Goal: Book appointment/travel/reservation

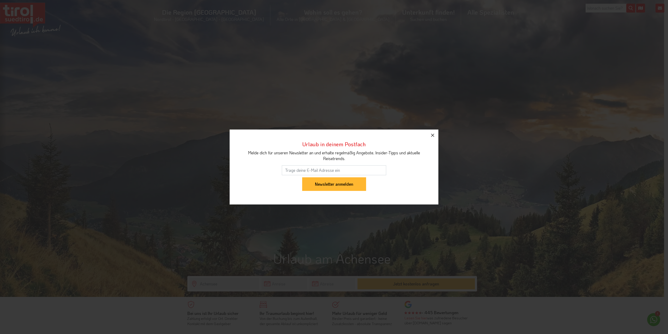
click at [433, 135] on icon "button" at bounding box center [432, 135] width 6 height 6
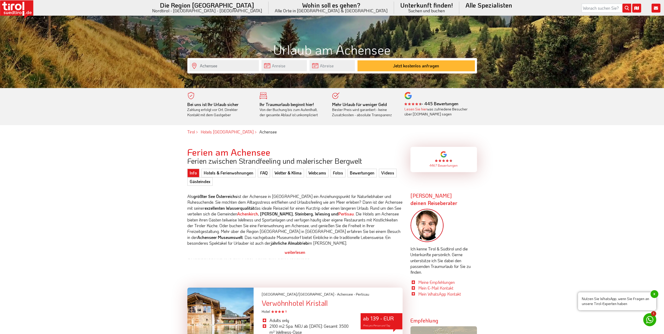
scroll to position [130, 0]
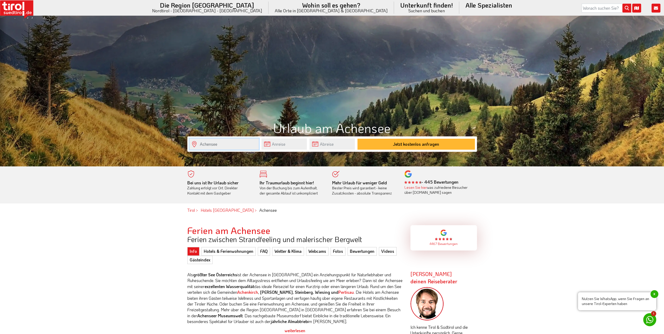
click at [222, 145] on input "Achensee" at bounding box center [223, 143] width 69 height 11
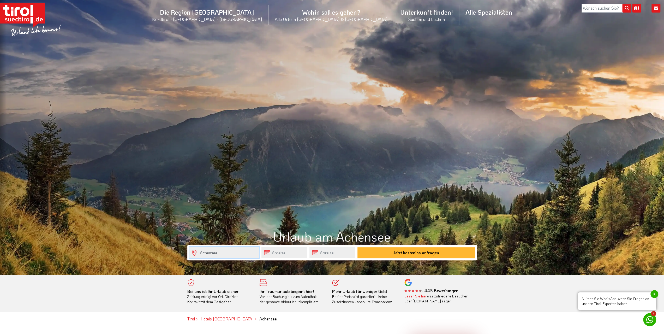
scroll to position [0, 0]
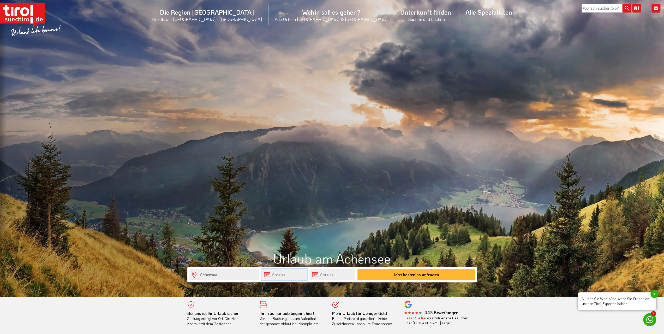
click at [286, 274] on input "text" at bounding box center [283, 274] width 45 height 11
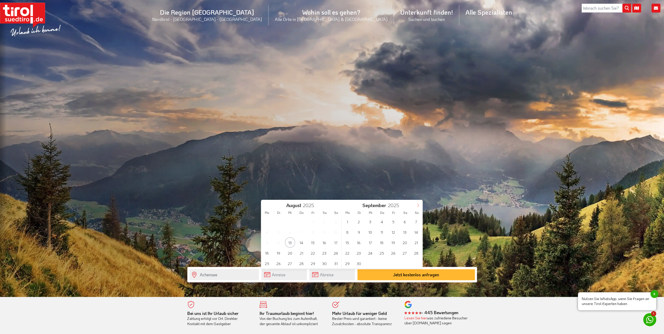
click at [419, 204] on icon at bounding box center [418, 205] width 4 height 4
type input "2026"
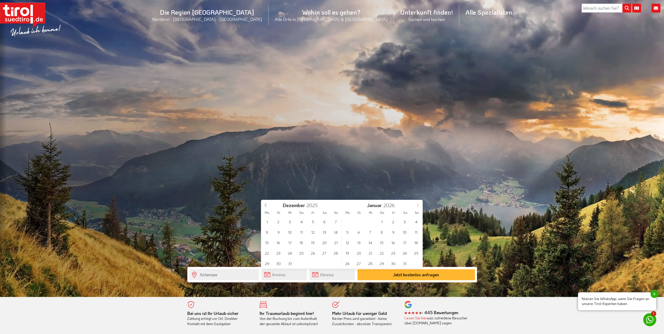
click at [419, 204] on icon at bounding box center [418, 205] width 4 height 4
type input "2026"
click at [419, 204] on icon at bounding box center [418, 205] width 4 height 4
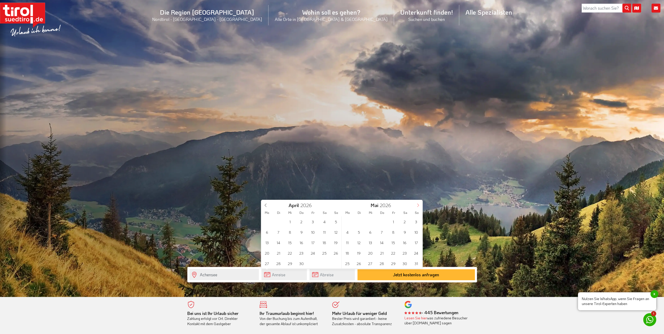
click at [419, 204] on icon at bounding box center [418, 205] width 4 height 4
click at [325, 223] on span "1" at bounding box center [324, 221] width 10 height 10
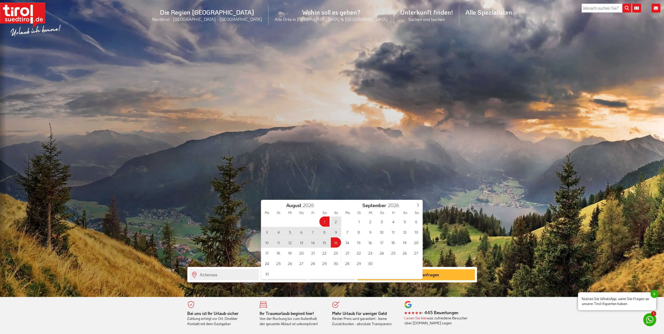
click at [335, 242] on span "16" at bounding box center [336, 242] width 10 height 10
type input "[DATE]"
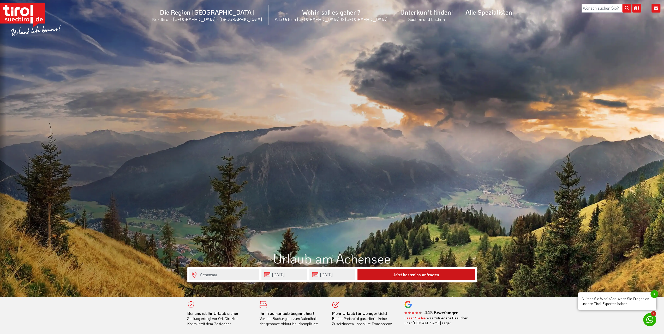
click at [416, 273] on button "Jetzt kostenlos anfragen" at bounding box center [415, 274] width 117 height 11
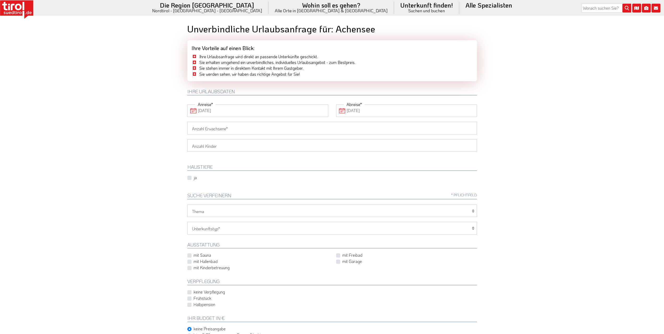
click at [205, 130] on input "Anzahl Erwachsene" at bounding box center [331, 128] width 289 height 13
type input "2"
click at [206, 143] on select "1 2 3 4 5 6" at bounding box center [331, 145] width 289 height 13
select select "2"
click at [149, 141] on body "Die Region Tirol Nordtirol - Südtirol - Osttirol Tirol/Nordtirol" at bounding box center [332, 167] width 664 height 334
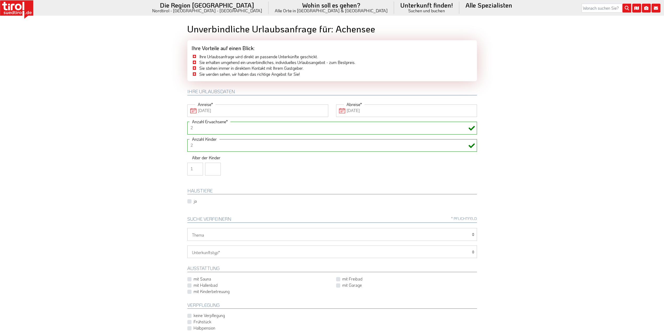
click at [197, 166] on input "1" at bounding box center [195, 168] width 16 height 13
click at [197, 166] on input "2" at bounding box center [195, 168] width 16 height 13
click at [197, 166] on input "3" at bounding box center [195, 168] width 16 height 13
click at [197, 166] on input "4" at bounding box center [195, 168] width 16 height 13
click at [197, 166] on input "5" at bounding box center [195, 168] width 16 height 13
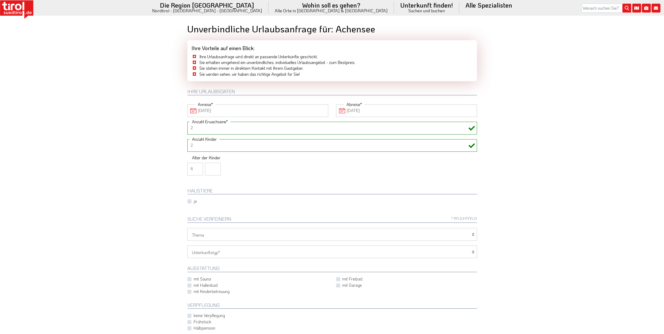
click at [197, 166] on input "6" at bounding box center [195, 168] width 16 height 13
click at [197, 166] on input "7" at bounding box center [195, 168] width 16 height 13
click at [197, 166] on input "8" at bounding box center [195, 168] width 16 height 13
click at [197, 166] on input "9" at bounding box center [195, 168] width 16 height 13
type input "10"
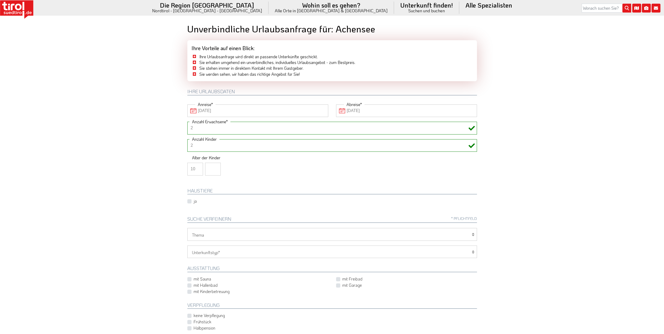
click at [197, 166] on input "10" at bounding box center [195, 168] width 16 height 13
click at [215, 167] on input "1" at bounding box center [213, 168] width 16 height 13
click at [215, 167] on input "2" at bounding box center [213, 168] width 16 height 13
click at [215, 167] on input "3" at bounding box center [213, 168] width 16 height 13
click at [215, 167] on input "4" at bounding box center [213, 168] width 16 height 13
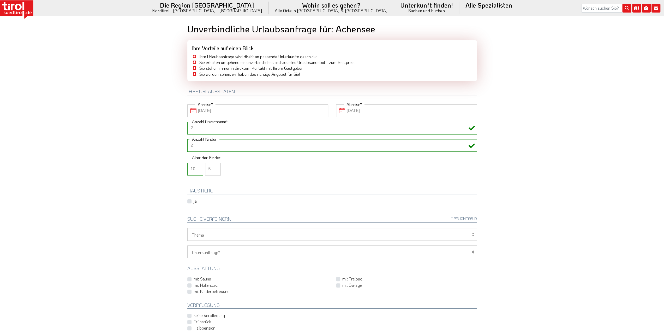
click at [215, 167] on input "5" at bounding box center [213, 168] width 16 height 13
click at [215, 167] on input "6" at bounding box center [213, 168] width 16 height 13
click at [215, 167] on input "7" at bounding box center [213, 168] width 16 height 13
click at [215, 167] on input "8" at bounding box center [213, 168] width 16 height 13
type input "9"
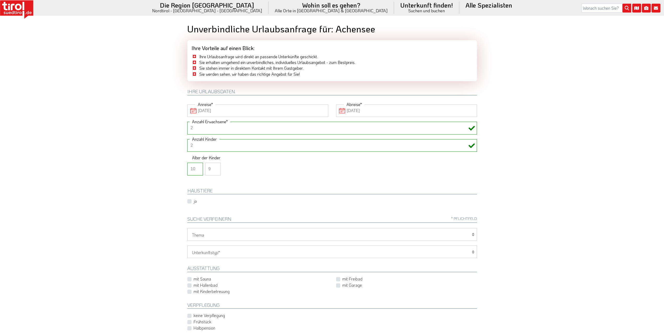
click at [214, 166] on input "9" at bounding box center [213, 168] width 16 height 13
type input "11"
click at [197, 167] on input "11" at bounding box center [195, 168] width 16 height 13
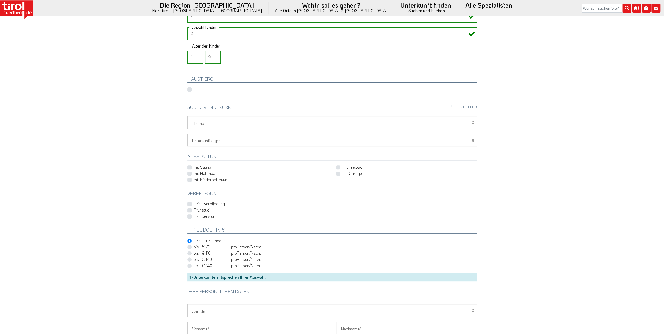
scroll to position [156, 0]
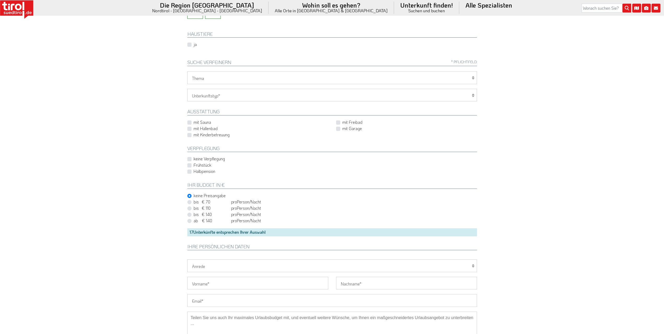
click at [194, 157] on label "keine Verpflegung" at bounding box center [209, 159] width 31 height 6
click at [189, 157] on input "keine Verpflegung" at bounding box center [258, 158] width 141 height 3
checkbox input "true"
click at [234, 99] on select "Hotel 1-3 Sterne Hotel 4-5 Sterne Ferienwohnung Chalet/Ferienhaus Bauernhöfe" at bounding box center [331, 95] width 289 height 13
select select "2"
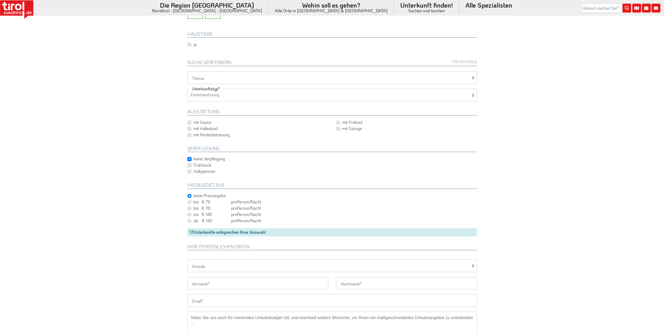
click at [187, 89] on select "Hotel 1-3 Sterne Hotel 4-5 Sterne Ferienwohnung Chalet/Ferienhaus Bauernhöfe" at bounding box center [331, 95] width 289 height 13
click at [224, 77] on select "Wellness Mountainbiken/Radfahren Familie Wandern Sport Skifahren Motorrad Golf" at bounding box center [331, 77] width 289 height 13
click at [144, 101] on body "Die Region Tirol Nordtirol - Südtirol - Osttirol Tirol/Nordtirol" at bounding box center [332, 11] width 664 height 334
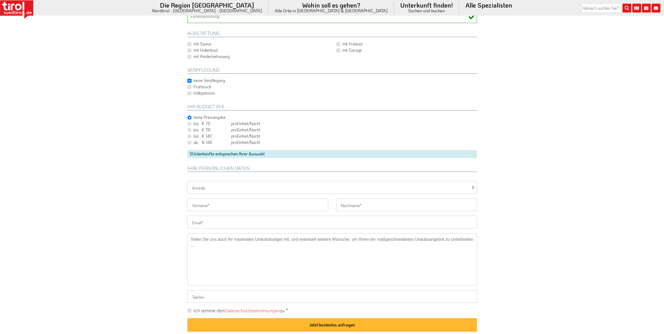
scroll to position [287, 0]
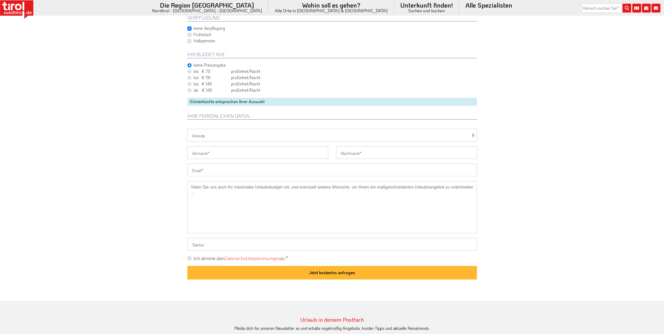
click at [230, 132] on select "Herr Frau Familie" at bounding box center [331, 135] width 289 height 13
select select "Herr"
click at [187, 129] on select "Herr Frau Familie" at bounding box center [331, 135] width 289 height 13
click at [209, 150] on input "Vorname" at bounding box center [257, 152] width 141 height 13
type input "Andreas"
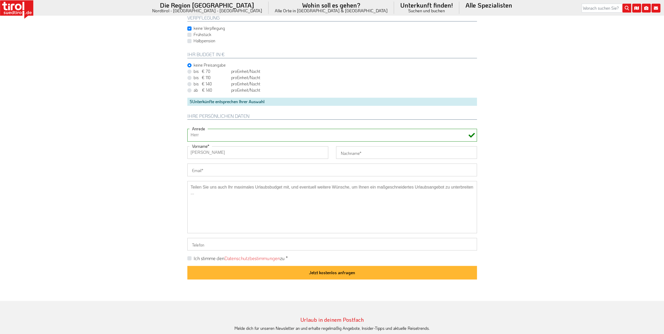
type input "Reiß"
type input "andreasreiss@gmx.de"
type input "+4915155576073"
click at [194, 255] on label "Ich stimme den Datenschutzbestimmungen zu *" at bounding box center [241, 258] width 94 height 7
click at [189, 256] on input "Ich stimme den Datenschutzbestimmungen zu *" at bounding box center [332, 257] width 289 height 3
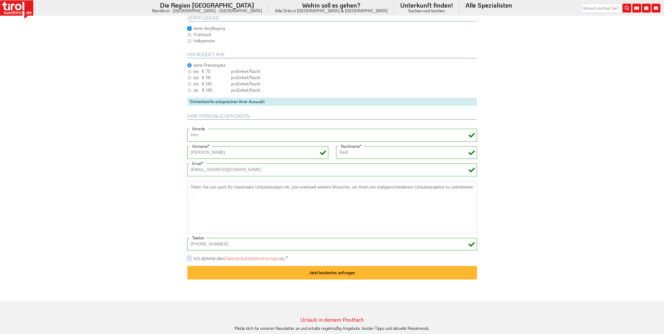
checkbox input "true"
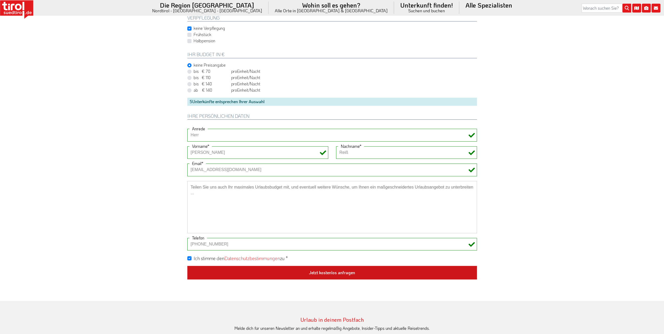
click at [336, 271] on button "Jetzt kostenlos anfragen" at bounding box center [331, 272] width 289 height 14
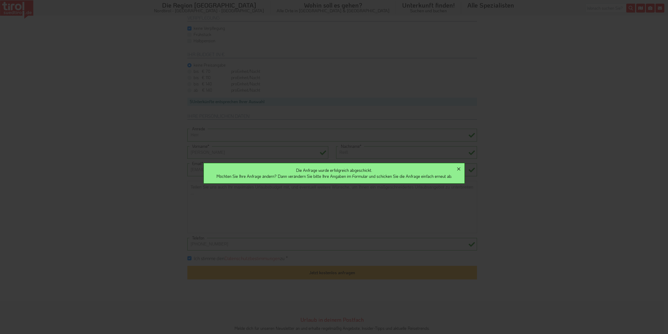
click at [461, 167] on icon "button" at bounding box center [458, 169] width 6 height 6
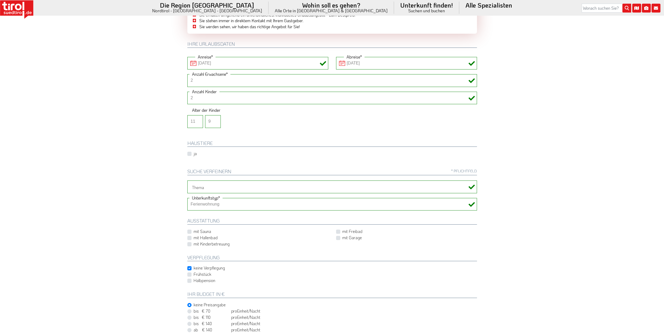
scroll to position [0, 0]
